Goal: Information Seeking & Learning: Compare options

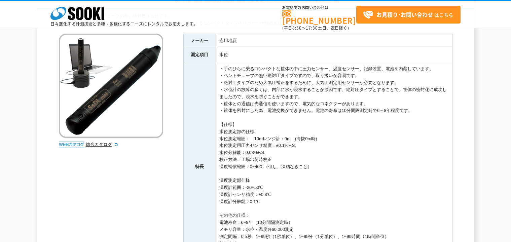
scroll to position [202, 0]
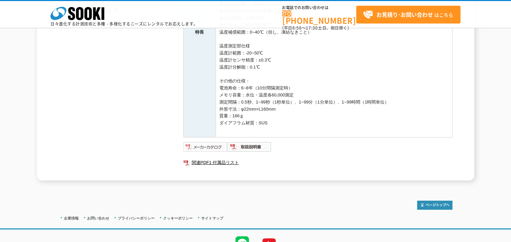
drag, startPoint x: 196, startPoint y: 145, endPoint x: 202, endPoint y: 145, distance: 6.1
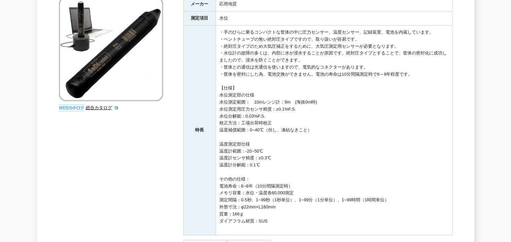
scroll to position [0, 0]
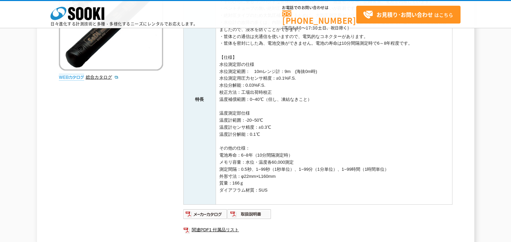
scroll to position [34, 0]
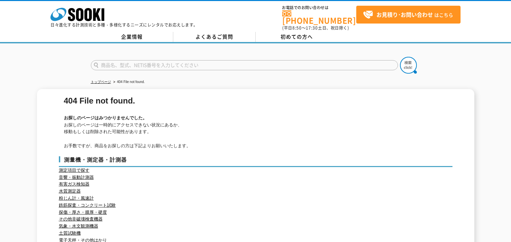
drag, startPoint x: 88, startPoint y: 22, endPoint x: 99, endPoint y: 21, distance: 10.4
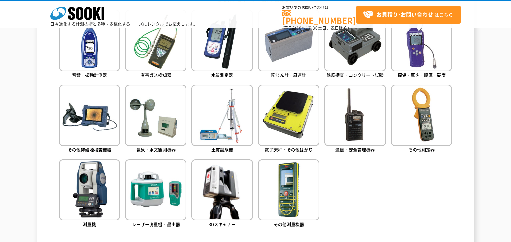
scroll to position [303, 0]
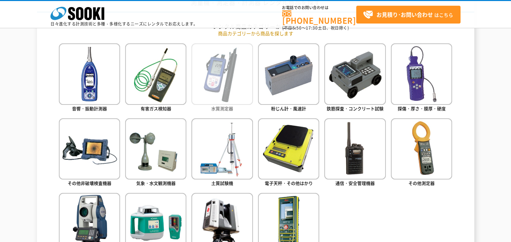
click at [234, 80] on img at bounding box center [221, 73] width 61 height 61
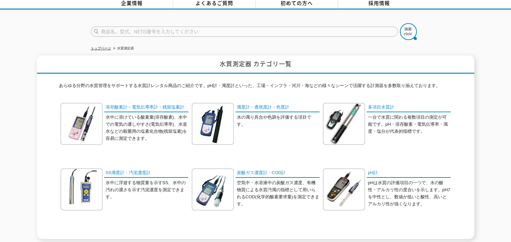
scroll to position [67, 0]
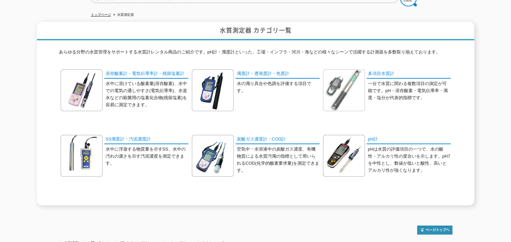
click at [347, 86] on img at bounding box center [344, 90] width 42 height 42
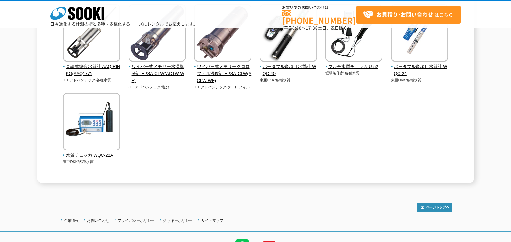
scroll to position [67, 0]
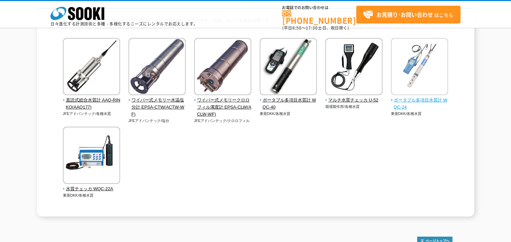
click at [437, 74] on img at bounding box center [419, 67] width 57 height 59
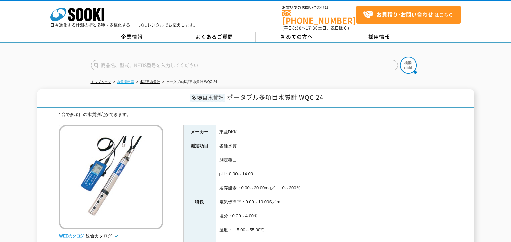
click at [124, 80] on link "水質測定器" at bounding box center [125, 82] width 17 height 4
click at [104, 80] on link "トップページ" at bounding box center [101, 82] width 20 height 4
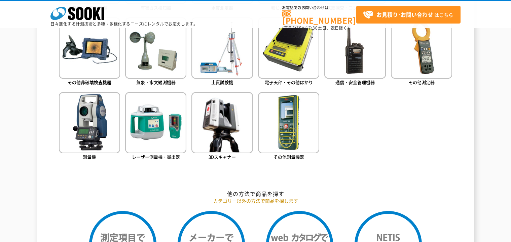
scroll to position [336, 0]
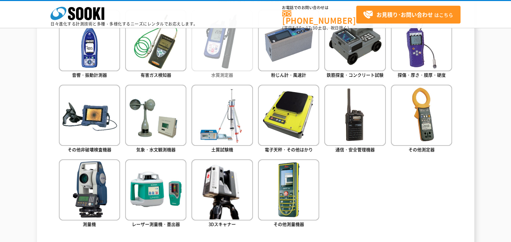
click at [212, 55] on img at bounding box center [221, 40] width 61 height 61
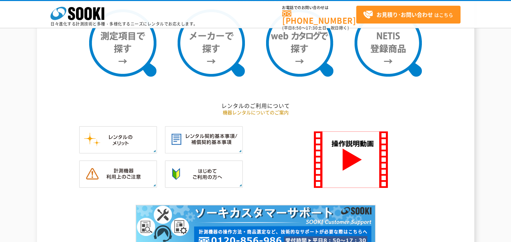
scroll to position [538, 0]
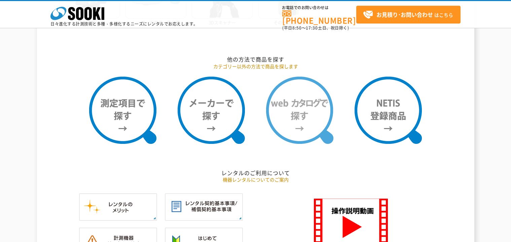
click at [299, 110] on img at bounding box center [299, 110] width 67 height 67
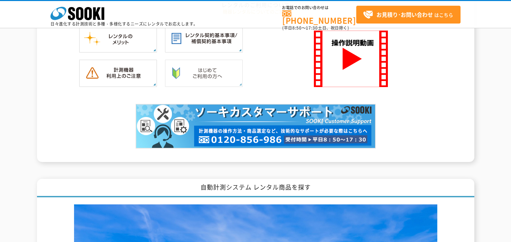
scroll to position [672, 0]
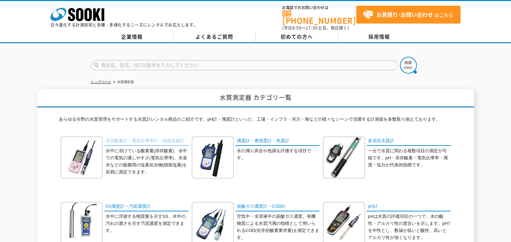
click at [137, 136] on link "溶存酸素計・電気伝導率計・残留塩素計" at bounding box center [146, 141] width 84 height 10
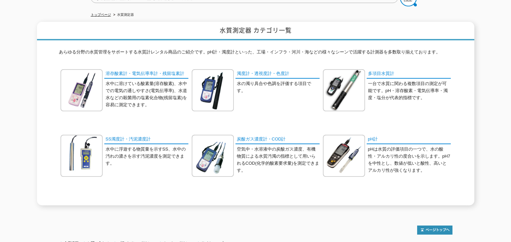
scroll to position [122, 0]
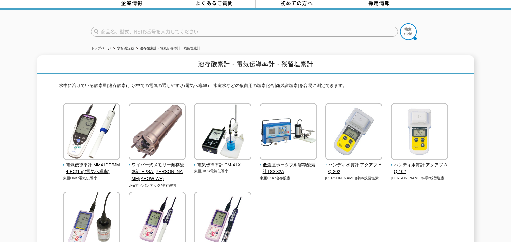
scroll to position [101, 0]
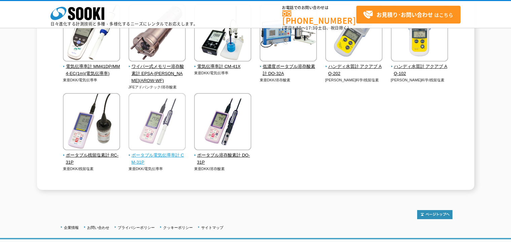
click at [148, 126] on img at bounding box center [156, 122] width 57 height 59
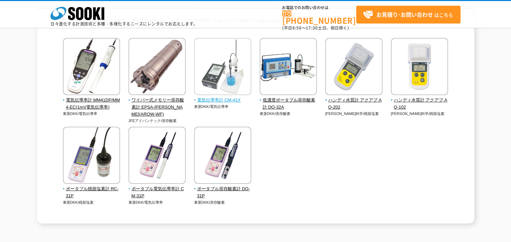
click at [226, 76] on img at bounding box center [222, 67] width 57 height 59
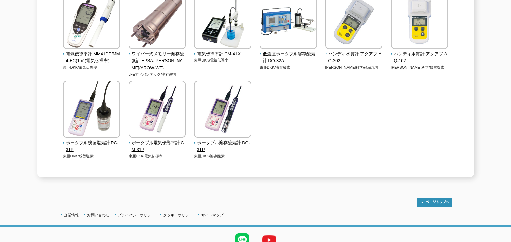
scroll to position [0, 0]
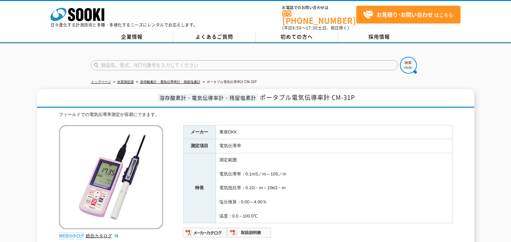
scroll to position [67, 0]
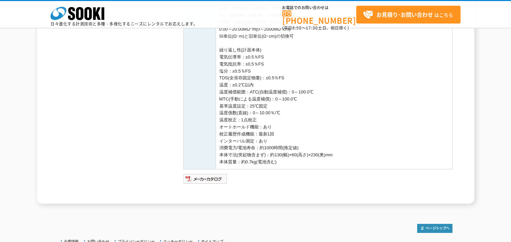
scroll to position [336, 0]
